Goal: Understand process/instructions: Learn how to perform a task or action

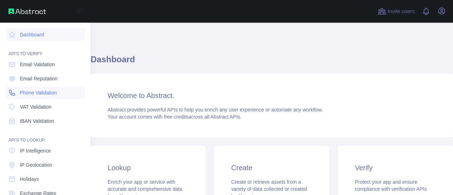
click at [49, 91] on span "Phone Validation" at bounding box center [38, 92] width 37 height 7
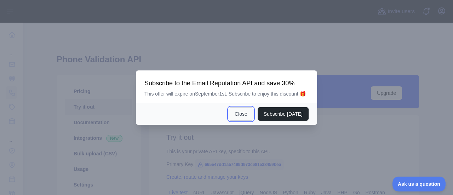
click at [246, 114] on button "Close" at bounding box center [240, 113] width 25 height 13
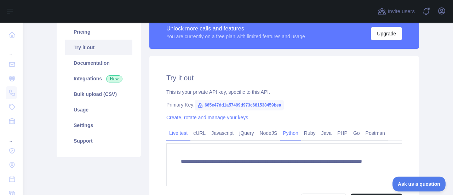
scroll to position [71, 0]
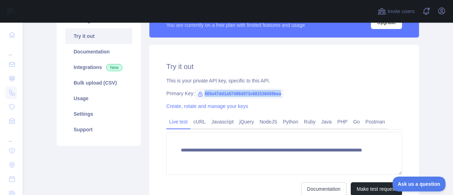
drag, startPoint x: 201, startPoint y: 93, endPoint x: 278, endPoint y: 97, distance: 77.2
click at [278, 97] on span "665e47dd1a57499d973c681538459bea" at bounding box center [239, 93] width 89 height 11
copy span "665e47dd1a57499d973c681538459bea"
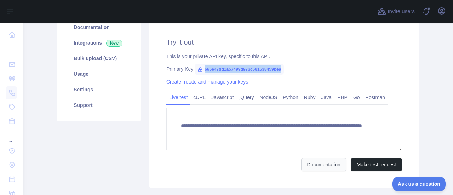
scroll to position [106, 0]
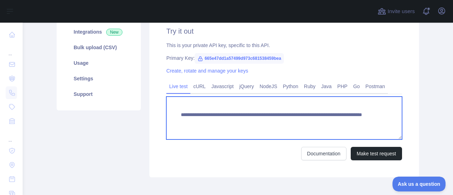
drag, startPoint x: 177, startPoint y: 113, endPoint x: 335, endPoint y: 125, distance: 157.8
click at [335, 125] on textarea "**********" at bounding box center [284, 118] width 236 height 43
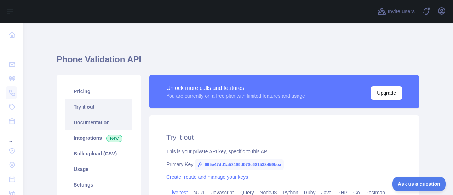
scroll to position [0, 0]
click at [87, 125] on link "Documentation" at bounding box center [98, 123] width 67 height 16
